Goal: Obtain resource: Obtain resource

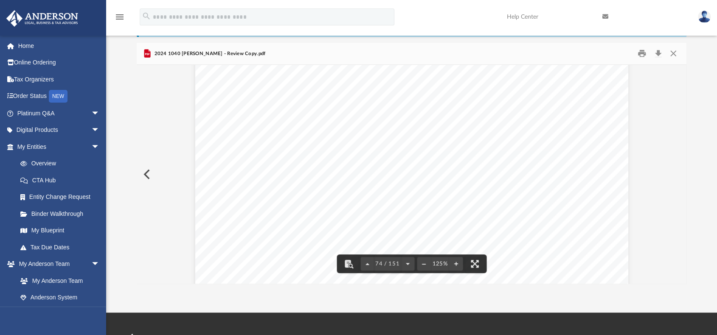
scroll to position [38701, 0]
click at [658, 55] on button "Download" at bounding box center [657, 53] width 15 height 13
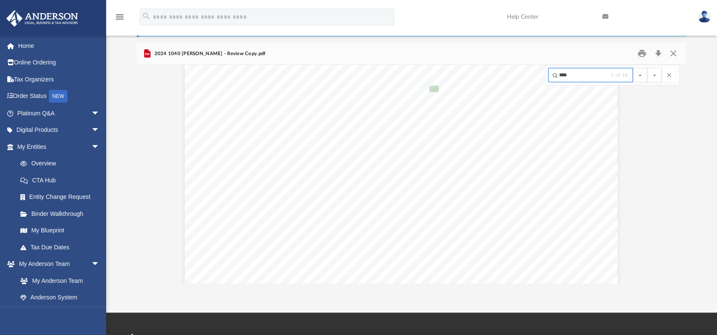
scroll to position [11557, 0]
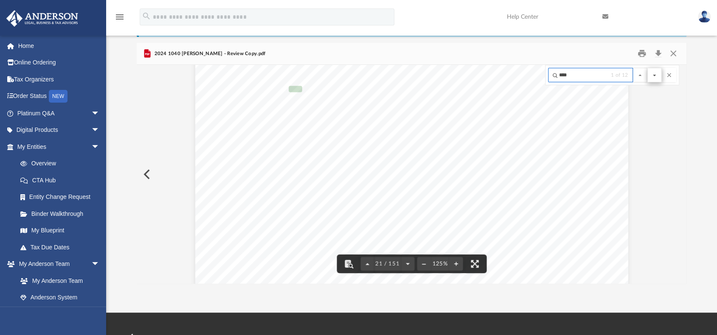
type input "****"
click at [654, 79] on button "File preview" at bounding box center [654, 75] width 14 height 14
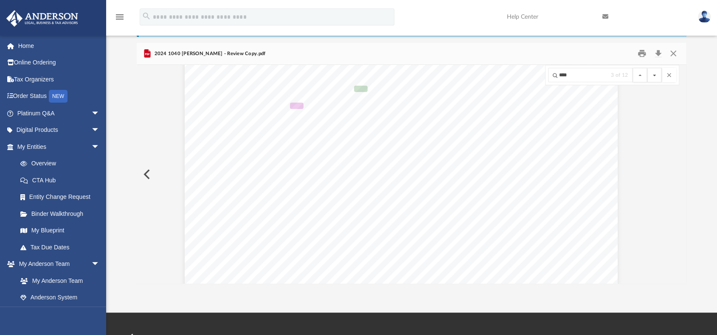
click at [654, 79] on button "File preview" at bounding box center [654, 75] width 14 height 14
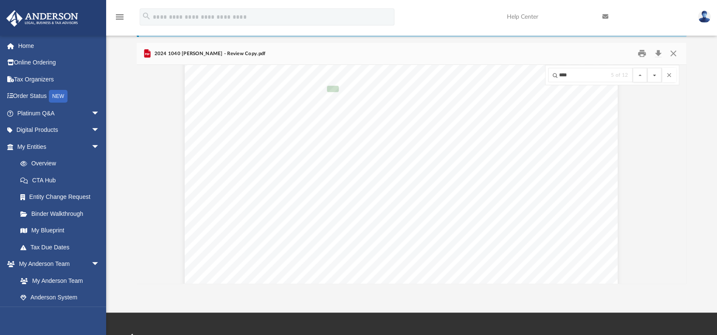
scroll to position [38788, 17]
click at [654, 79] on button "File preview" at bounding box center [654, 75] width 14 height 14
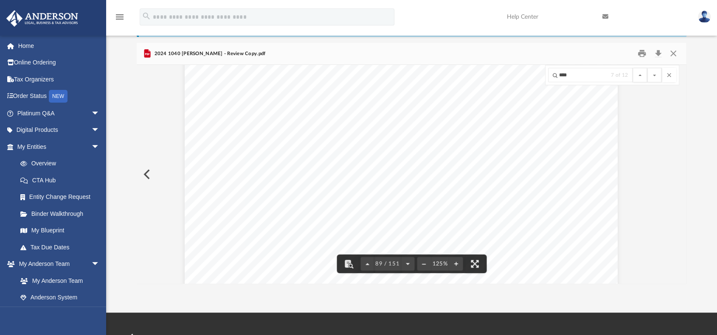
scroll to position [46589, 17]
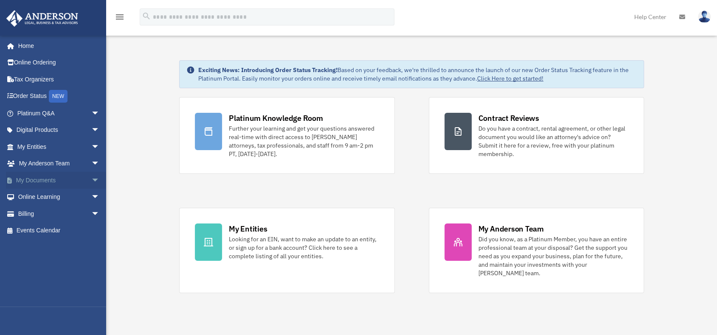
click at [91, 182] on span "arrow_drop_down" at bounding box center [99, 180] width 17 height 17
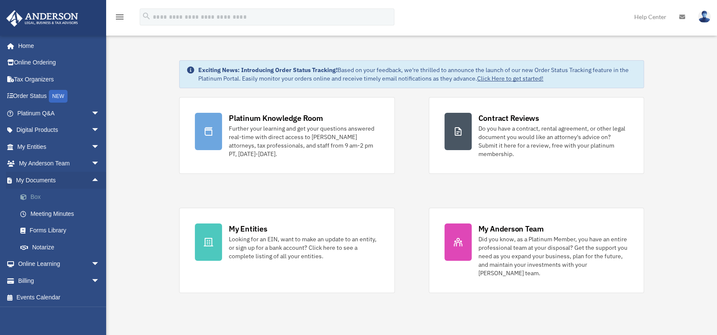
click at [43, 195] on link "Box" at bounding box center [62, 197] width 101 height 17
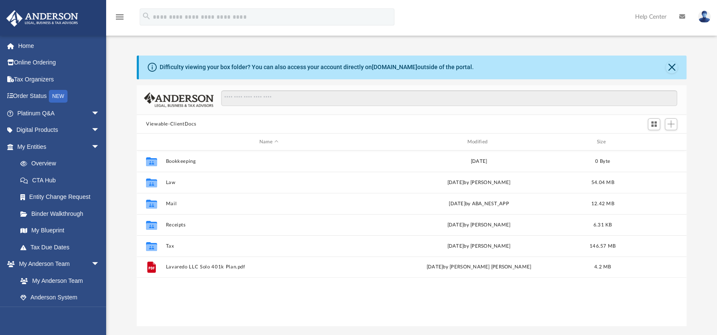
scroll to position [186, 543]
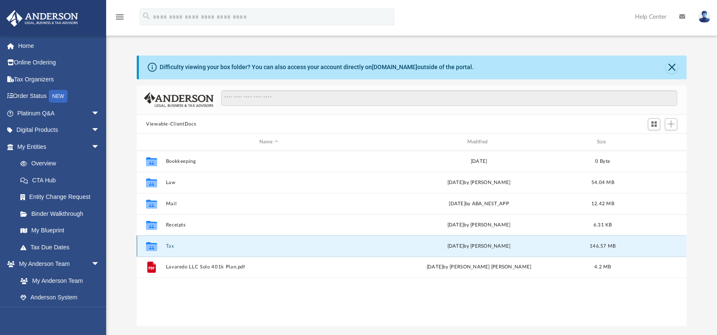
click at [168, 246] on button "Tax" at bounding box center [268, 247] width 206 height 6
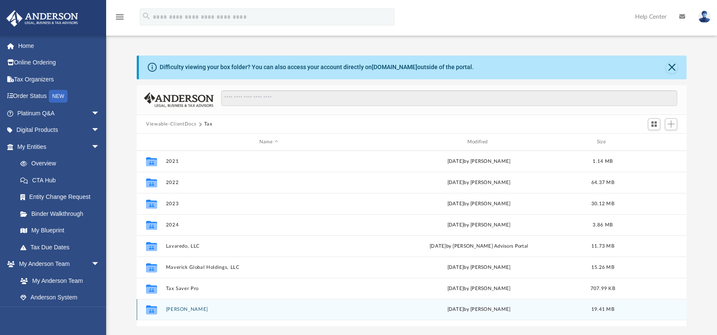
click at [193, 310] on button "[PERSON_NAME]" at bounding box center [268, 310] width 206 height 6
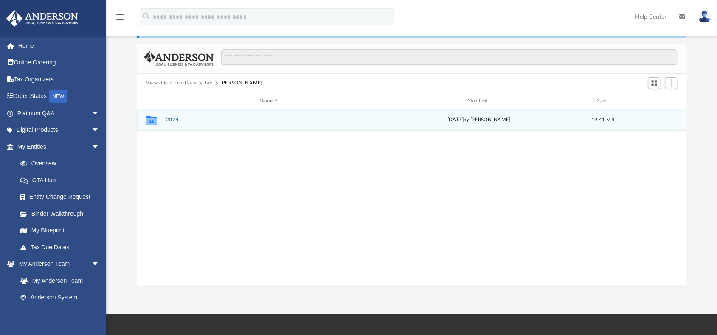
scroll to position [42, 0]
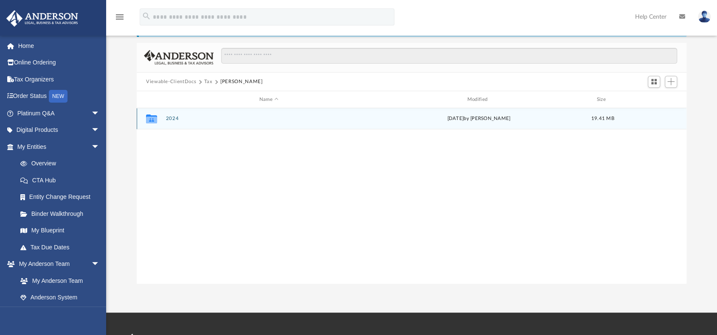
click at [171, 118] on button "2024" at bounding box center [268, 119] width 206 height 6
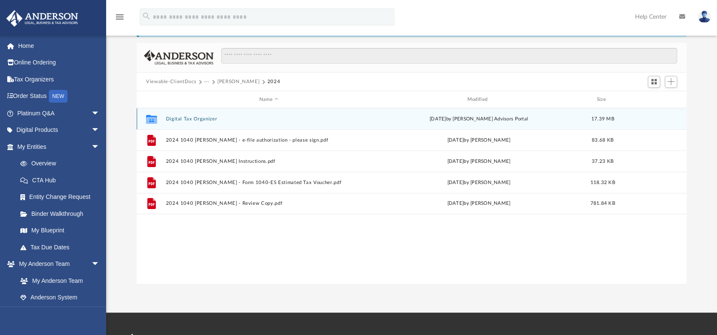
click at [179, 120] on button "Digital Tax Organizer" at bounding box center [268, 119] width 206 height 6
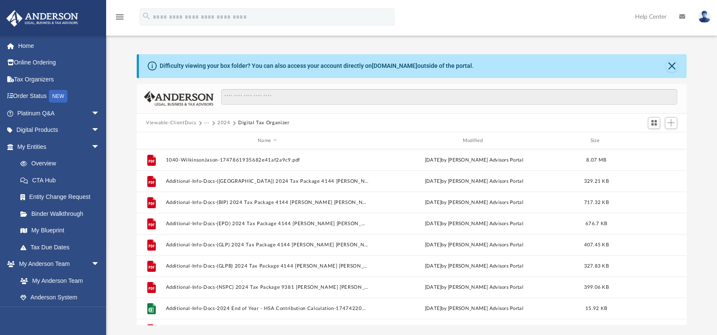
scroll to position [0, 0]
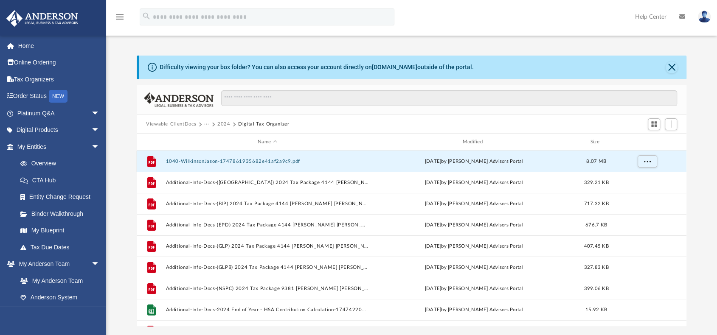
click at [244, 162] on button "1040-WilkinsonJason-1747861935682e41af2a9c9.pdf" at bounding box center [266, 162] width 203 height 6
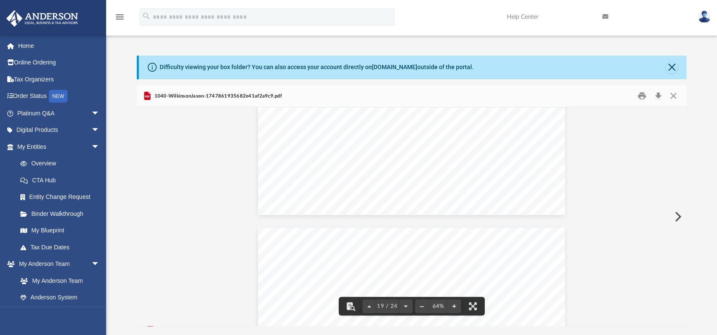
scroll to position [4031, 0]
click at [671, 95] on button "Close" at bounding box center [672, 96] width 15 height 13
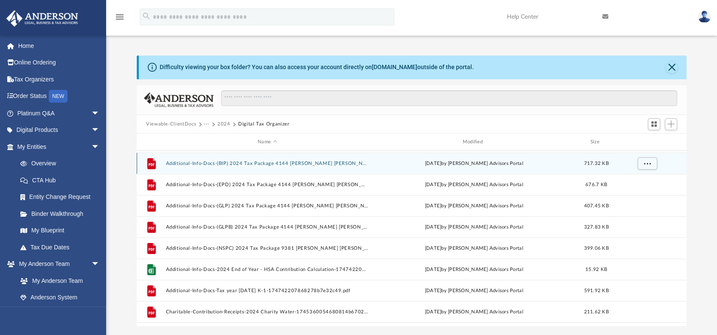
scroll to position [42, 0]
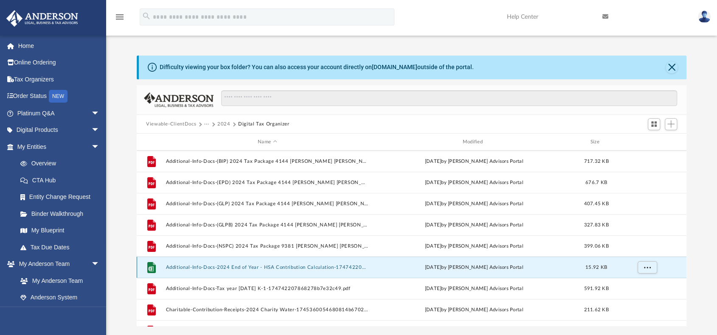
click at [254, 268] on button "Additional-Info-Docs-2024 End of Year - HSA Contribution Calculation-1747422087…" at bounding box center [266, 268] width 203 height 6
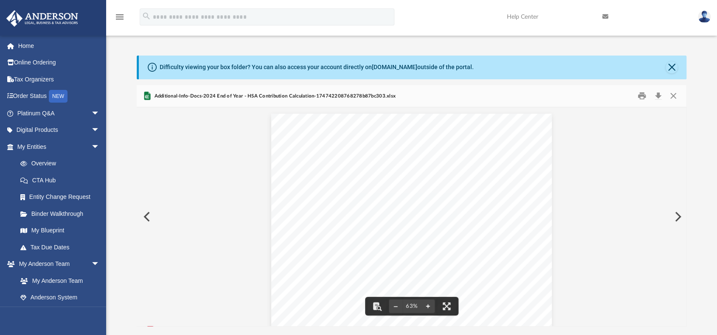
click at [426, 302] on button "File preview" at bounding box center [428, 306] width 14 height 19
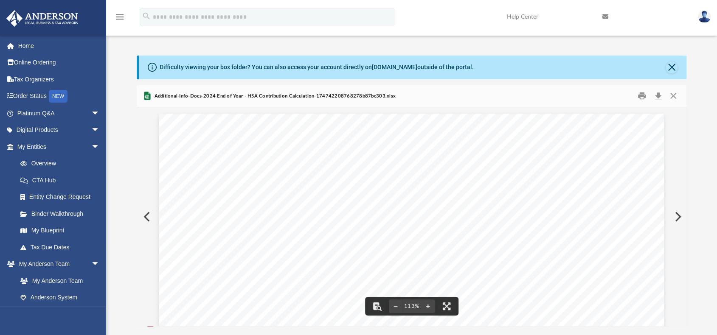
click at [426, 302] on button "File preview" at bounding box center [428, 306] width 14 height 19
click at [668, 68] on button "Close" at bounding box center [671, 68] width 12 height 12
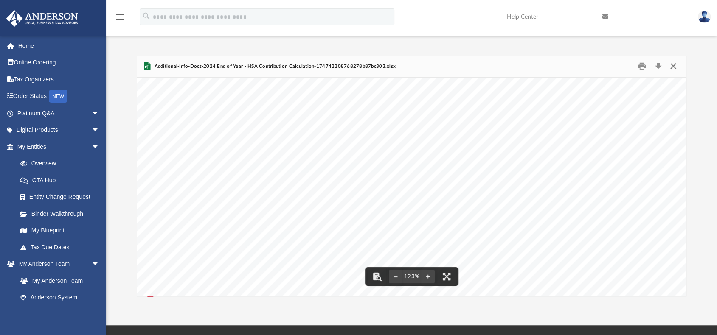
click at [674, 67] on button "Close" at bounding box center [672, 66] width 15 height 13
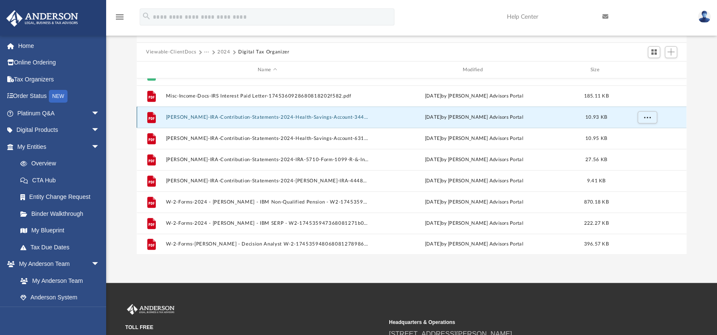
click at [210, 116] on button "Roth-IRA-Contribution-Statements-2024-Health-Savings-Account-3443-Form-5498-SA-…" at bounding box center [266, 118] width 203 height 6
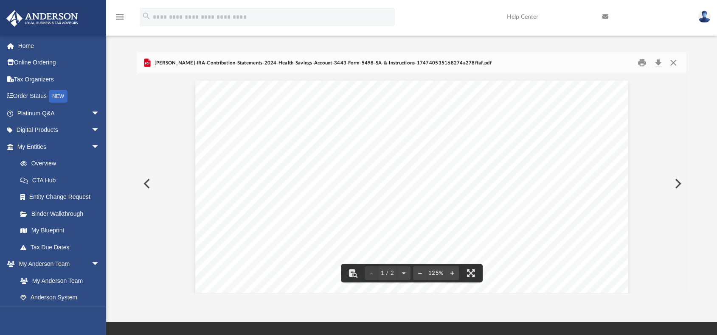
scroll to position [0, 0]
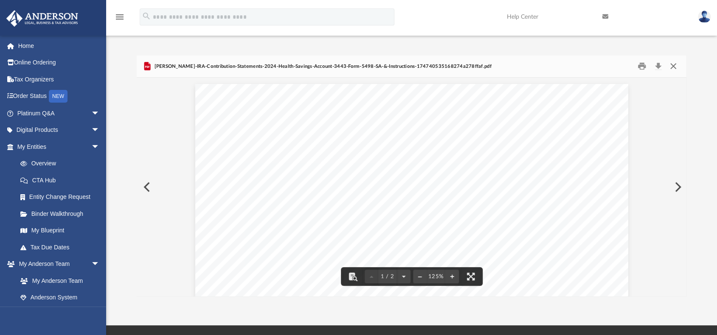
click at [675, 66] on button "Close" at bounding box center [672, 66] width 15 height 13
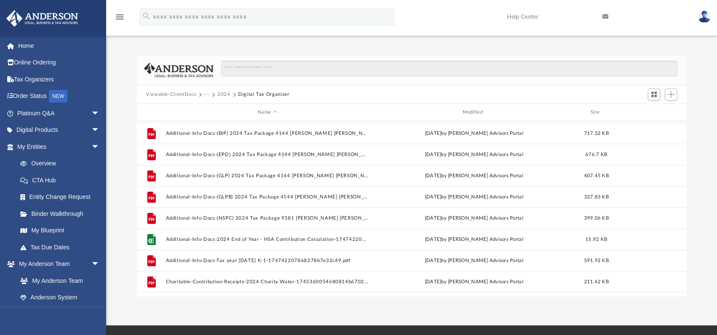
scroll to position [42, 0]
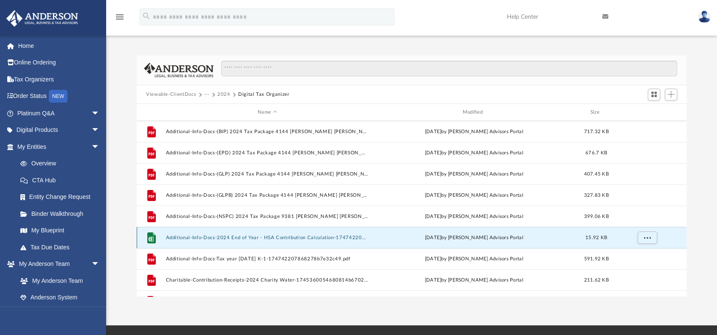
click at [237, 237] on button "Additional-Info-Docs-2024 End of Year - HSA Contribution Calculation-1747422087…" at bounding box center [266, 238] width 203 height 6
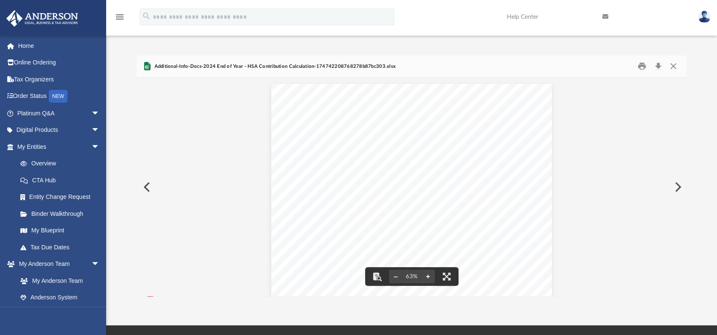
click at [429, 275] on button "File preview" at bounding box center [428, 276] width 14 height 19
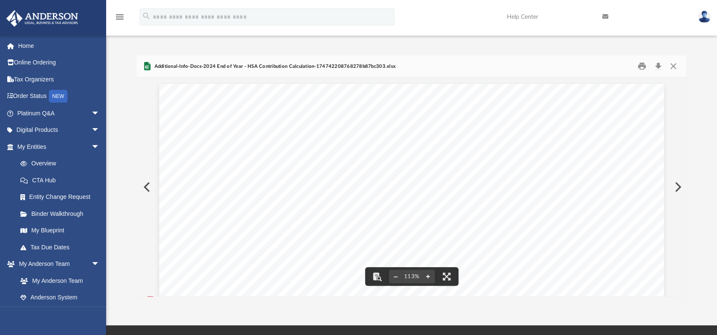
click at [429, 275] on button "File preview" at bounding box center [428, 276] width 14 height 19
click at [675, 64] on button "Close" at bounding box center [672, 66] width 15 height 13
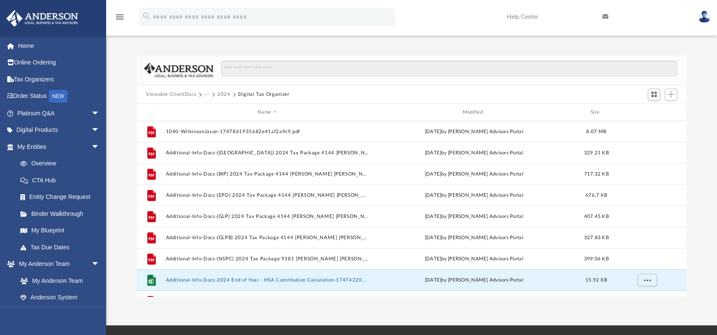
click at [224, 95] on button "2024" at bounding box center [223, 95] width 13 height 8
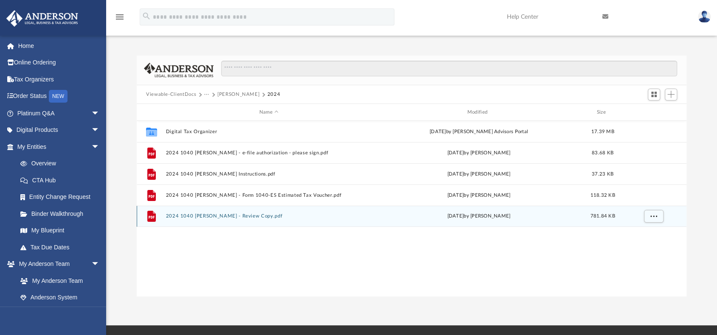
click at [230, 217] on button "2024 1040 Wilkinson, Jason - Review Copy.pdf" at bounding box center [268, 216] width 206 height 6
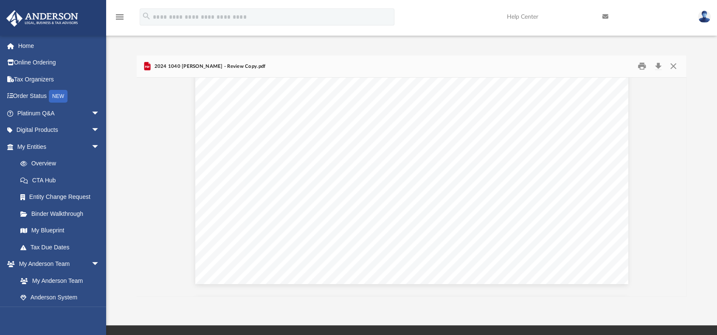
scroll to position [10544, 0]
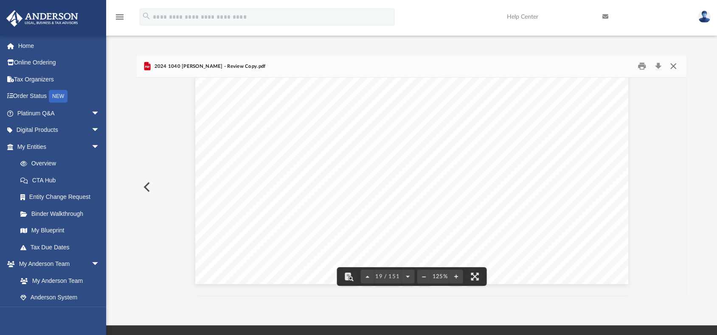
click at [673, 67] on button "Close" at bounding box center [672, 66] width 15 height 13
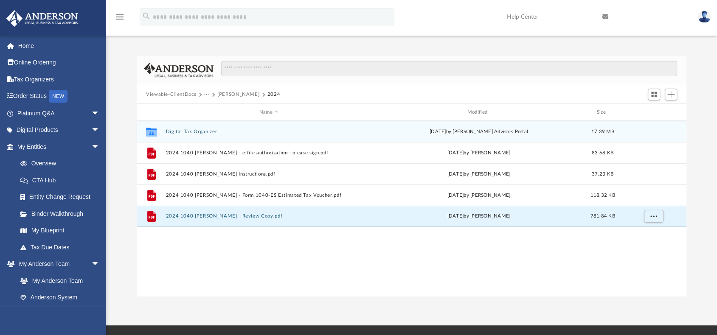
click at [187, 129] on button "Digital Tax Organizer" at bounding box center [268, 132] width 206 height 6
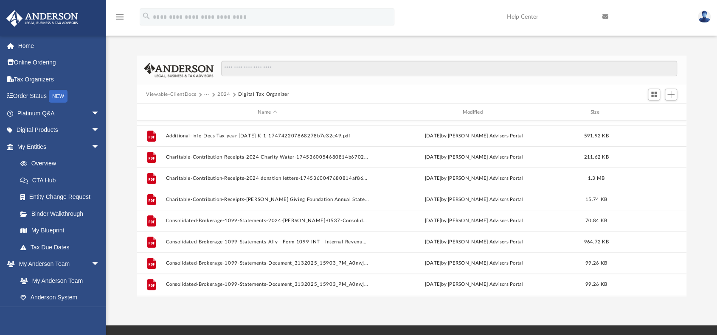
scroll to position [99, 0]
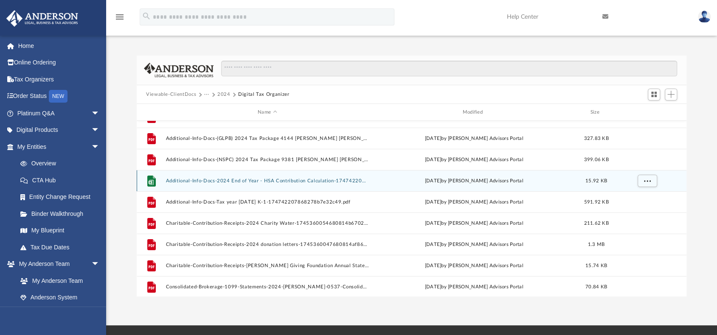
click at [251, 179] on button "Additional-Info-Docs-2024 End of Year - HSA Contribution Calculation-1747422087…" at bounding box center [266, 181] width 203 height 6
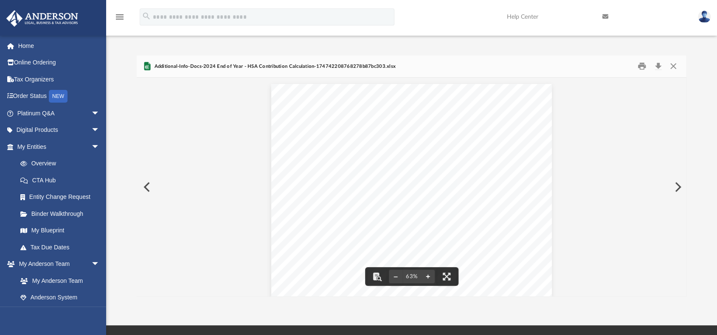
click at [427, 276] on button "File preview" at bounding box center [428, 276] width 14 height 19
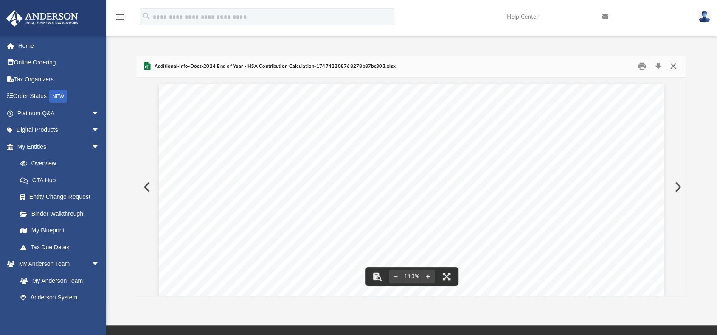
click at [672, 66] on button "Close" at bounding box center [672, 66] width 15 height 13
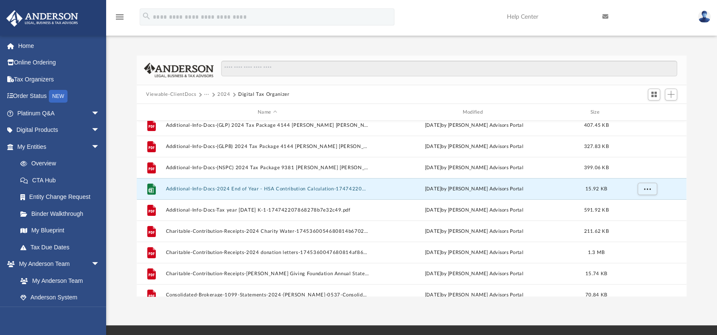
scroll to position [57, 0]
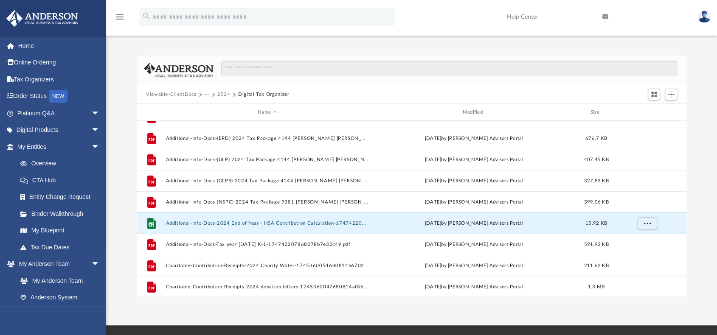
click at [224, 95] on button "2024" at bounding box center [223, 95] width 13 height 8
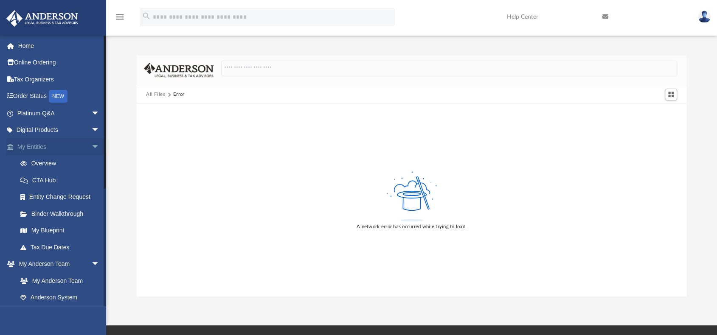
click at [91, 147] on span "arrow_drop_down" at bounding box center [99, 146] width 17 height 17
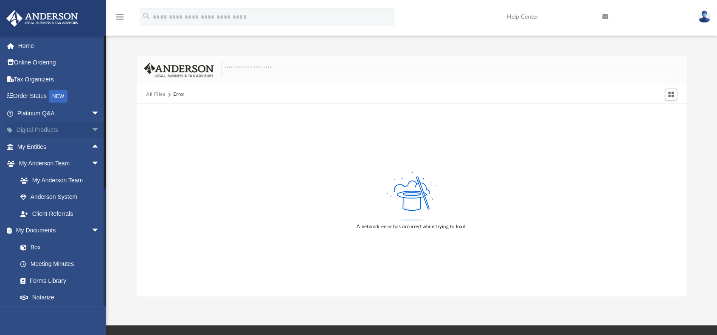
click at [91, 132] on span "arrow_drop_down" at bounding box center [99, 130] width 17 height 17
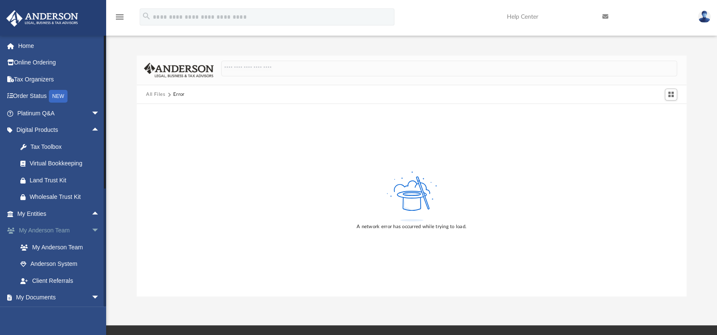
click at [91, 229] on span "arrow_drop_down" at bounding box center [99, 230] width 17 height 17
click at [36, 261] on link "Box" at bounding box center [62, 264] width 101 height 17
click at [37, 265] on link "Box" at bounding box center [62, 264] width 101 height 17
click at [34, 266] on link "Box" at bounding box center [62, 264] width 101 height 17
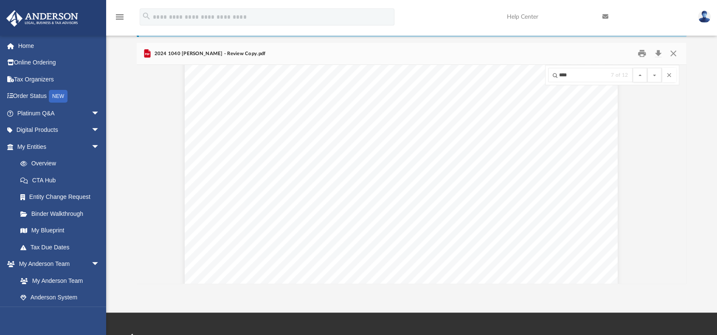
scroll to position [47140, 17]
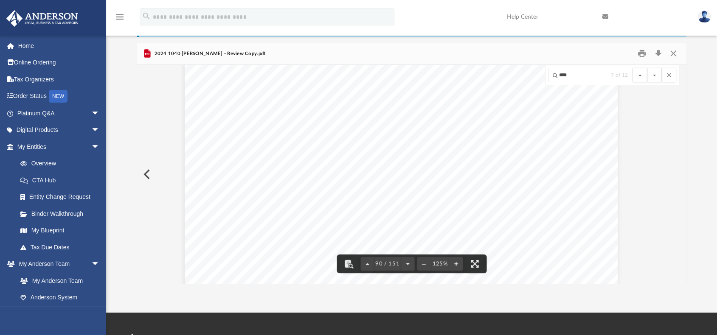
click at [428, 168] on div "Form Department of the Treasury Internal Revenue Service Attachment Sequence No…" at bounding box center [401, 250] width 433 height 560
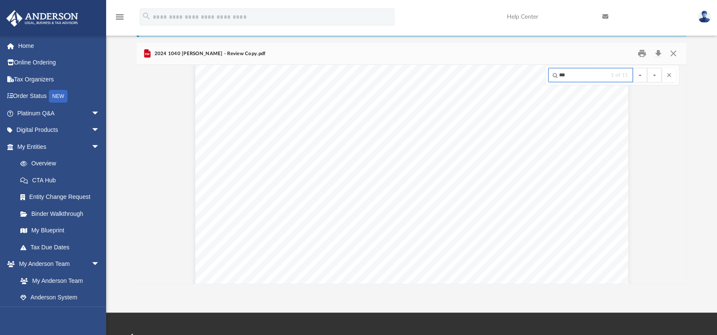
scroll to position [23526, 17]
type input "****"
click at [647, 68] on button "File preview" at bounding box center [654, 75] width 14 height 14
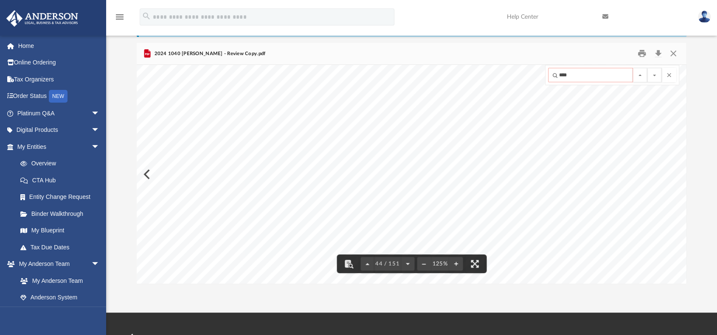
click at [590, 77] on input "****" at bounding box center [590, 75] width 85 height 14
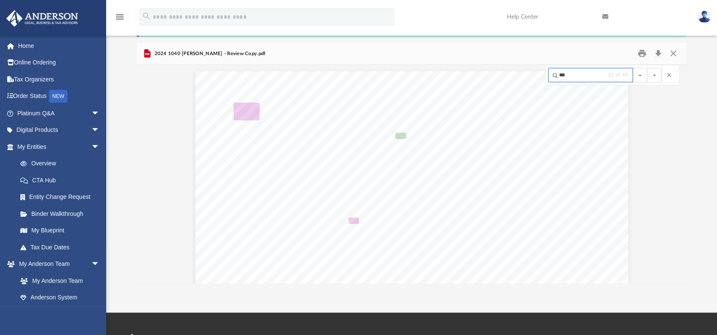
scroll to position [36265, 17]
click at [647, 68] on button "File preview" at bounding box center [654, 75] width 14 height 14
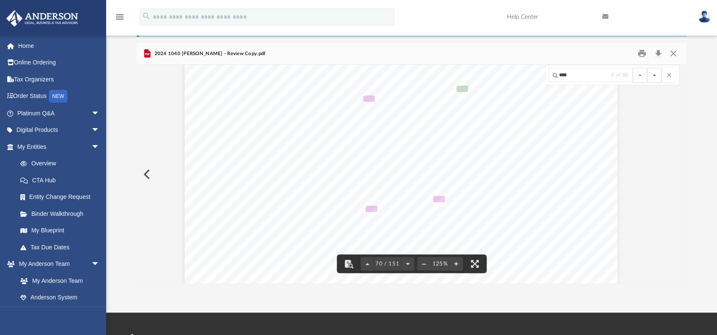
click at [655, 75] on button "File preview" at bounding box center [654, 75] width 14 height 14
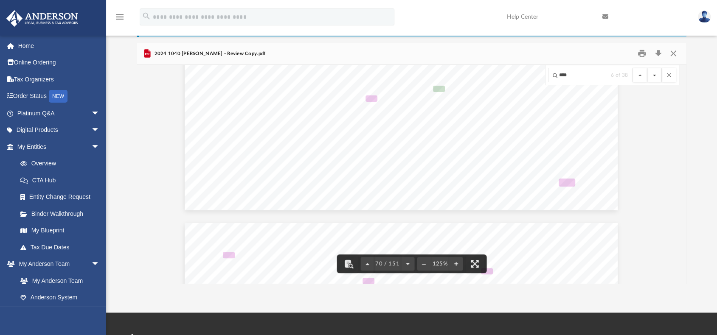
click at [655, 75] on button "File preview" at bounding box center [654, 75] width 14 height 14
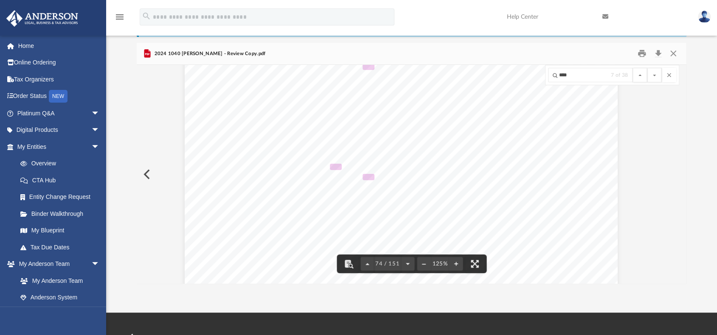
scroll to position [38686, 17]
drag, startPoint x: 578, startPoint y: 73, endPoint x: 541, endPoint y: 73, distance: 37.3
click at [534, 75] on div "421551 04-01-24 INCOME FROM PASSTHROUGH STATEMENT, PAGE 1 2024 SCHEDULE E Name …" at bounding box center [412, 174] width 550 height 219
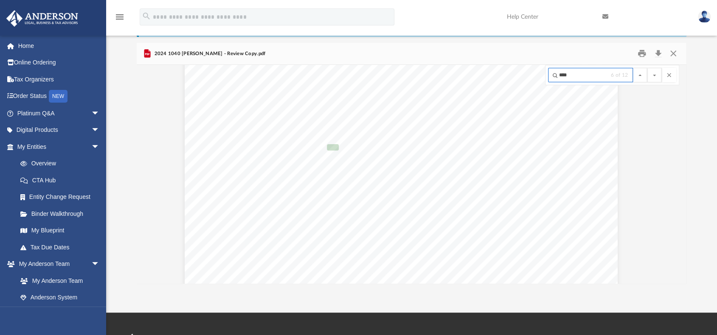
scroll to position [38830, 17]
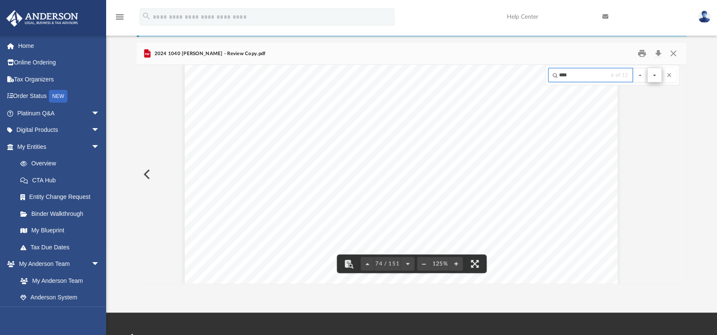
type input "****"
click at [655, 73] on button "File preview" at bounding box center [654, 75] width 14 height 14
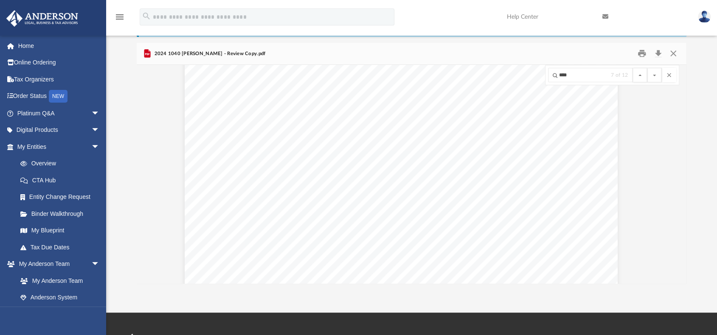
scroll to position [46589, 17]
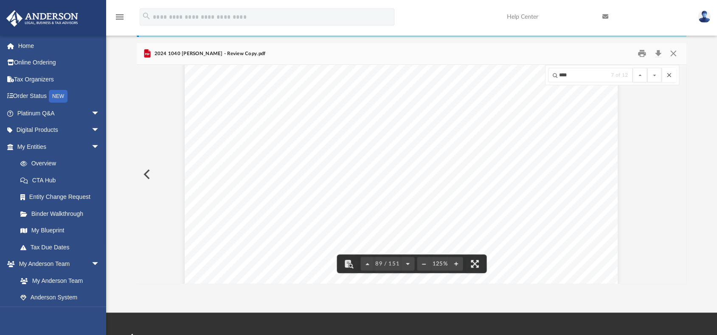
click at [669, 71] on button "File preview" at bounding box center [669, 75] width 14 height 14
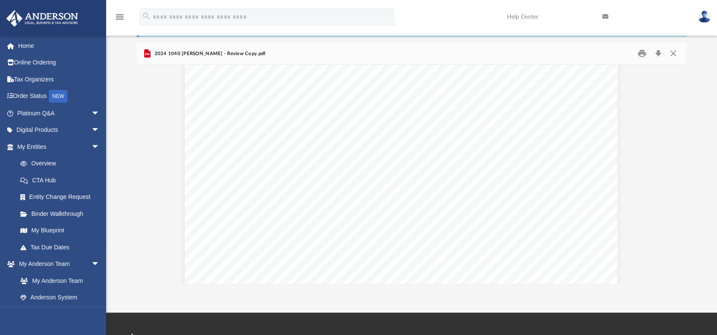
scroll to position [46591, 17]
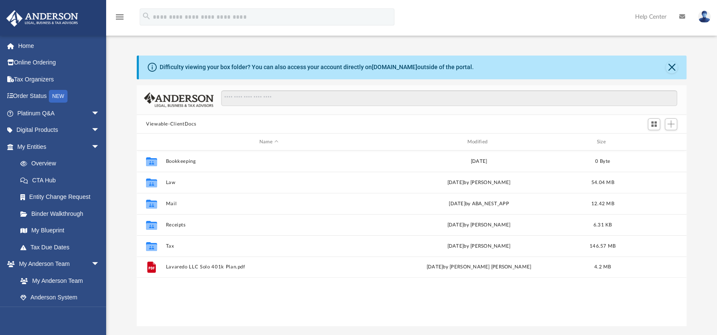
scroll to position [186, 543]
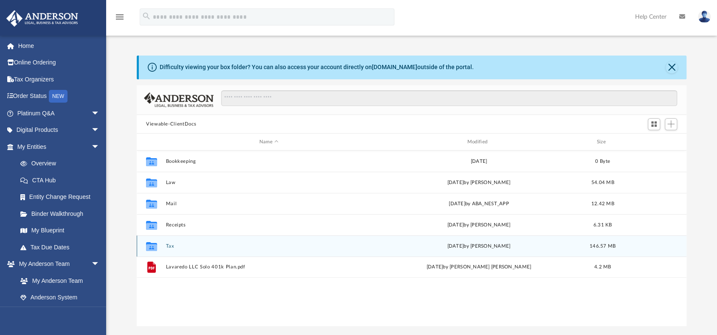
click at [167, 246] on button "Tax" at bounding box center [268, 247] width 206 height 6
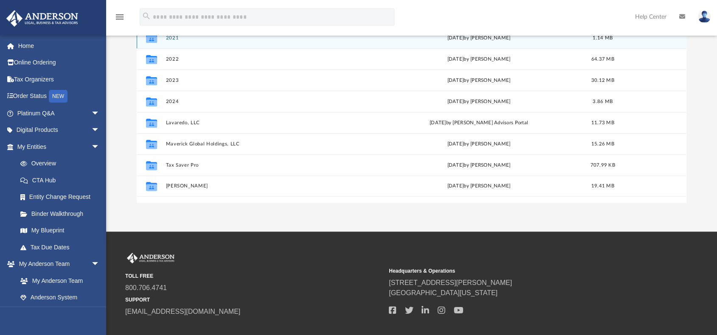
scroll to position [127, 0]
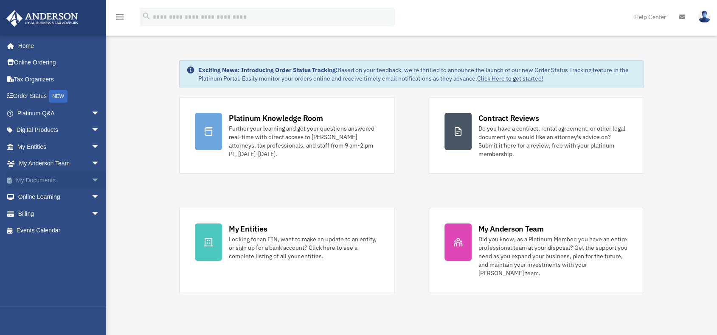
click at [91, 180] on span "arrow_drop_down" at bounding box center [99, 180] width 17 height 17
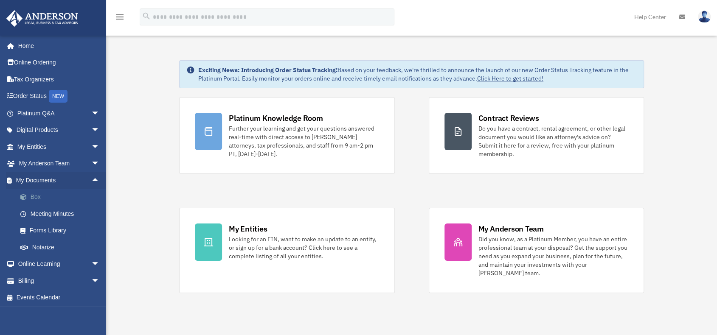
click at [28, 194] on span at bounding box center [28, 197] width 6 height 6
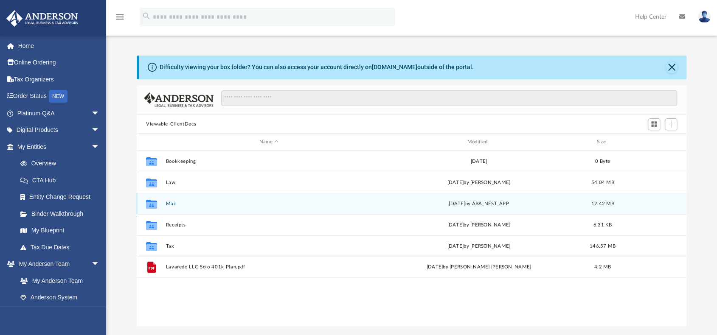
scroll to position [186, 543]
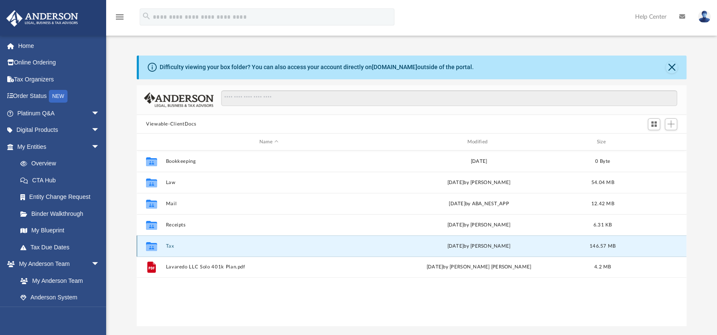
click at [169, 244] on button "Tax" at bounding box center [268, 247] width 206 height 6
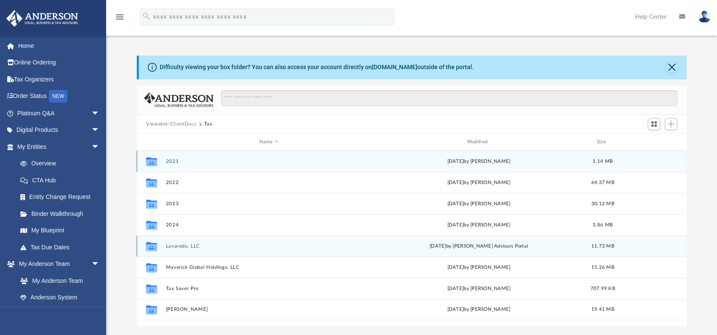
click at [169, 244] on button "Lavaredo, LLC" at bounding box center [268, 247] width 206 height 6
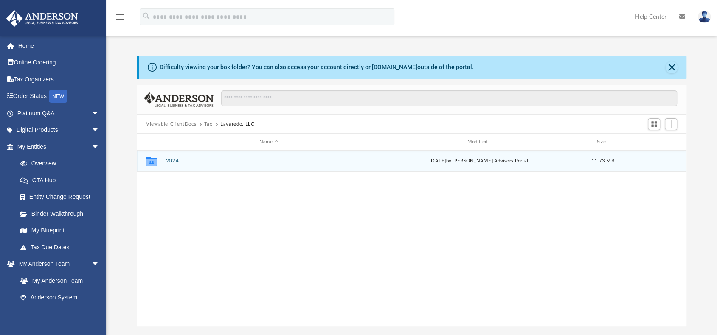
click at [171, 163] on button "2024" at bounding box center [268, 161] width 206 height 6
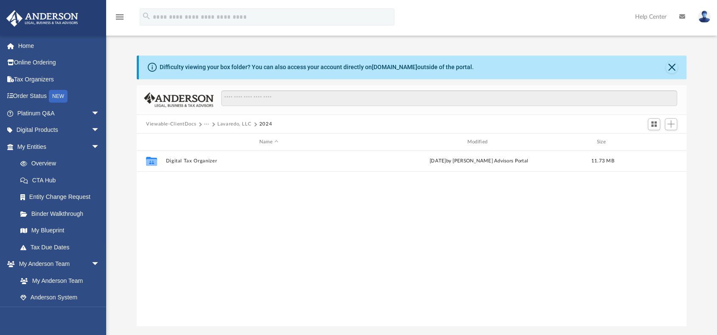
click at [231, 123] on button "Lavaredo, LLC" at bounding box center [234, 125] width 34 height 8
click at [206, 123] on button "Tax" at bounding box center [208, 125] width 8 height 8
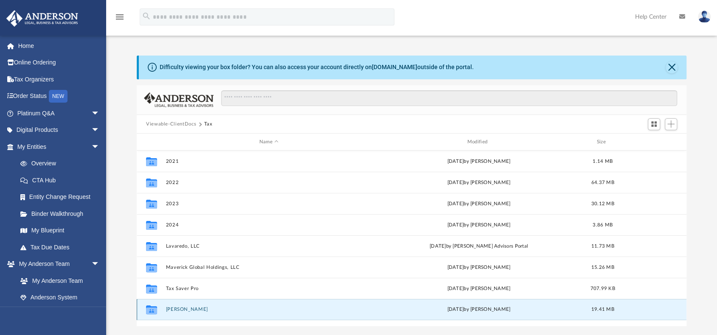
click at [182, 310] on button "[PERSON_NAME]" at bounding box center [268, 310] width 206 height 6
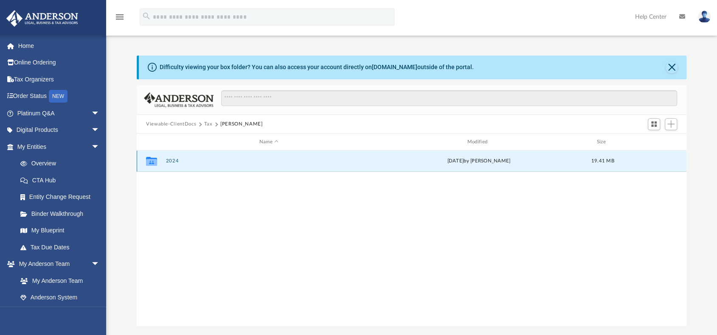
click at [172, 161] on button "2024" at bounding box center [268, 161] width 206 height 6
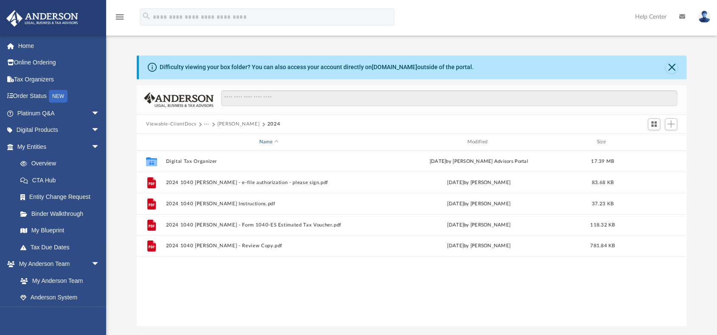
scroll to position [186, 543]
click at [207, 123] on button "···" at bounding box center [207, 125] width 6 height 8
click at [209, 139] on li "Tax" at bounding box center [212, 139] width 8 height 9
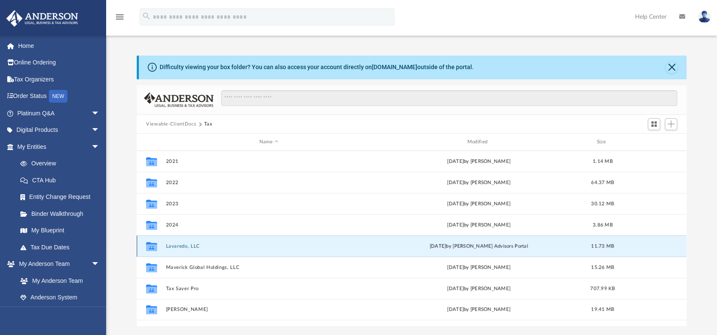
click at [184, 244] on button "Lavaredo, LLC" at bounding box center [268, 247] width 206 height 6
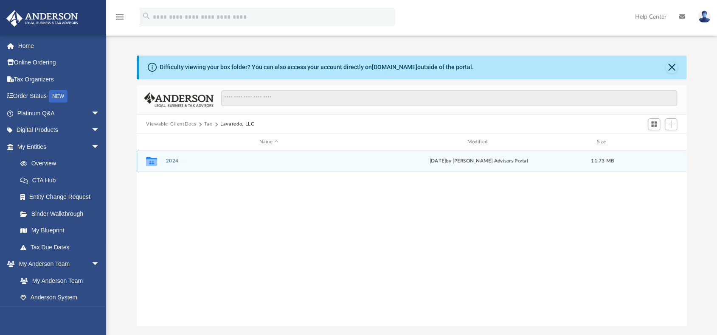
click at [171, 160] on button "2024" at bounding box center [268, 161] width 206 height 6
click at [183, 159] on button "Digital Tax Organizer" at bounding box center [268, 161] width 206 height 6
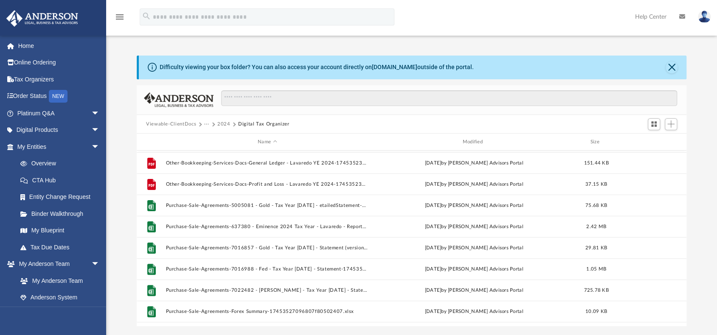
scroll to position [170, 0]
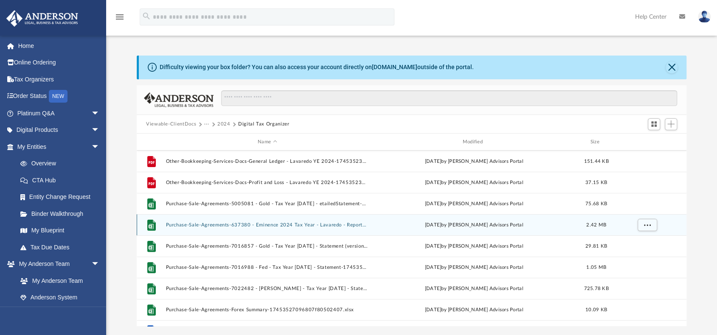
click at [226, 225] on button "Purchase-Sale-Agreements-637380 - Eminence 2024 Tax Year - Lavaredo - ReportHis…" at bounding box center [266, 225] width 203 height 6
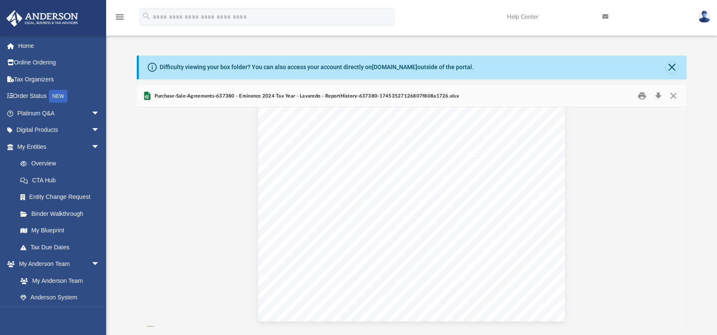
scroll to position [160023, 0]
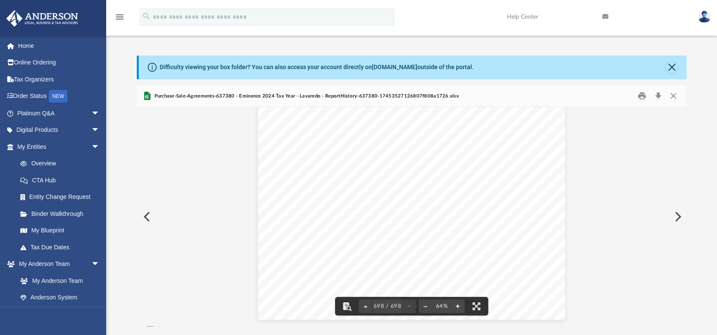
click at [454, 308] on button "File preview" at bounding box center [458, 306] width 14 height 19
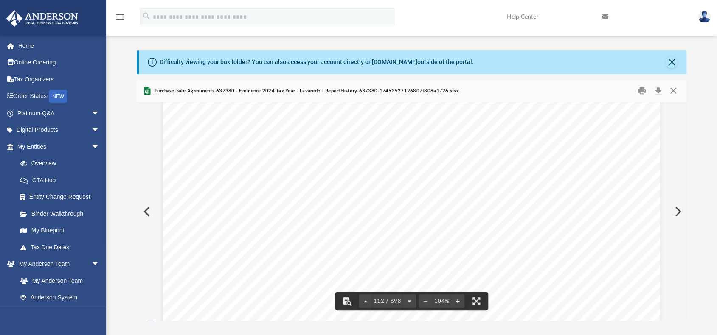
scroll to position [43434, 0]
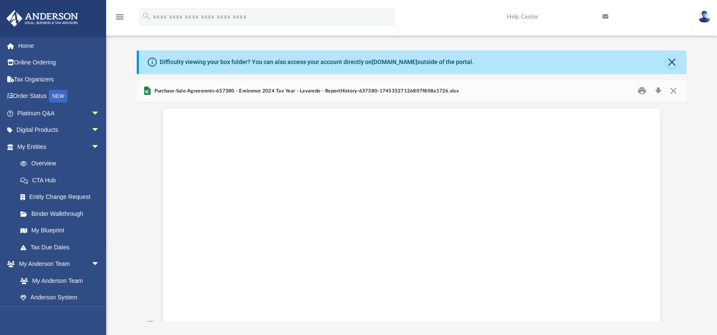
scroll to position [254070, 0]
